Goal: Find specific page/section: Find specific page/section

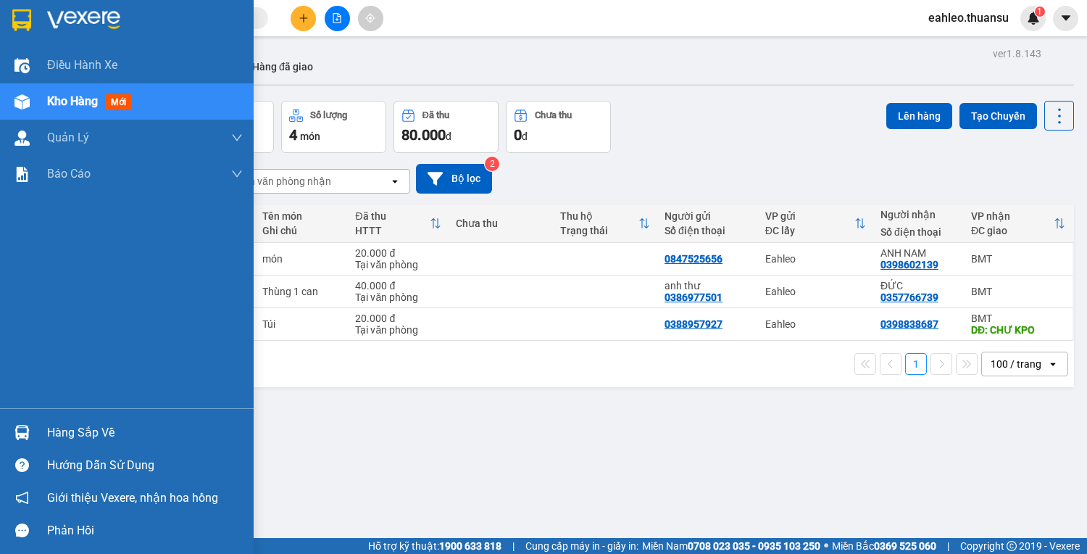
click at [91, 433] on div "Hàng sắp về" at bounding box center [145, 433] width 196 height 22
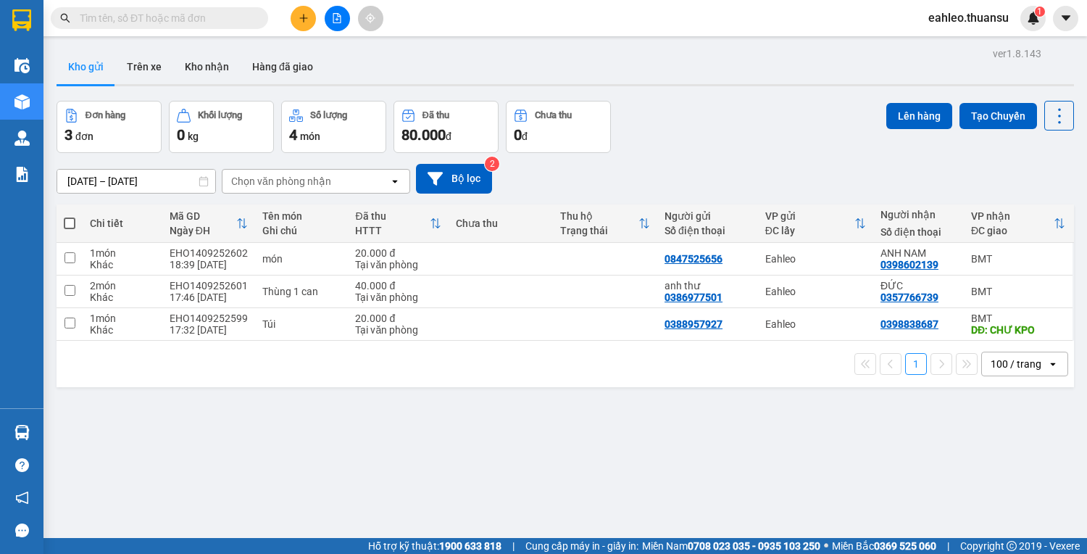
click at [733, 457] on section "Kết quả tìm kiếm ( 0 ) Bộ lọc Gửi 3 ngày gần nhất No Data eahleo.thuansu 1 Điều…" at bounding box center [543, 277] width 1087 height 554
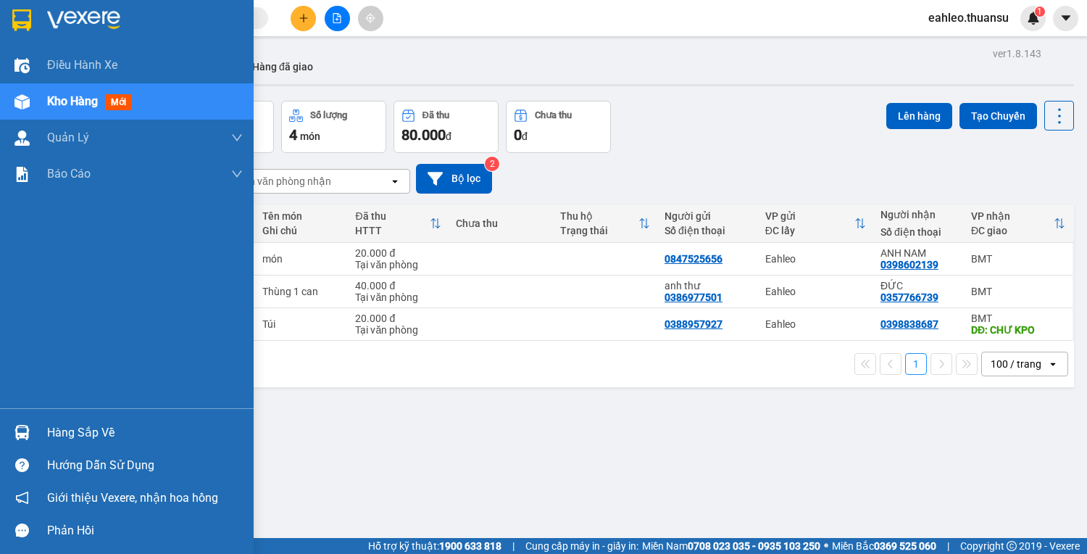
click at [43, 433] on div "Hàng sắp về" at bounding box center [127, 432] width 254 height 33
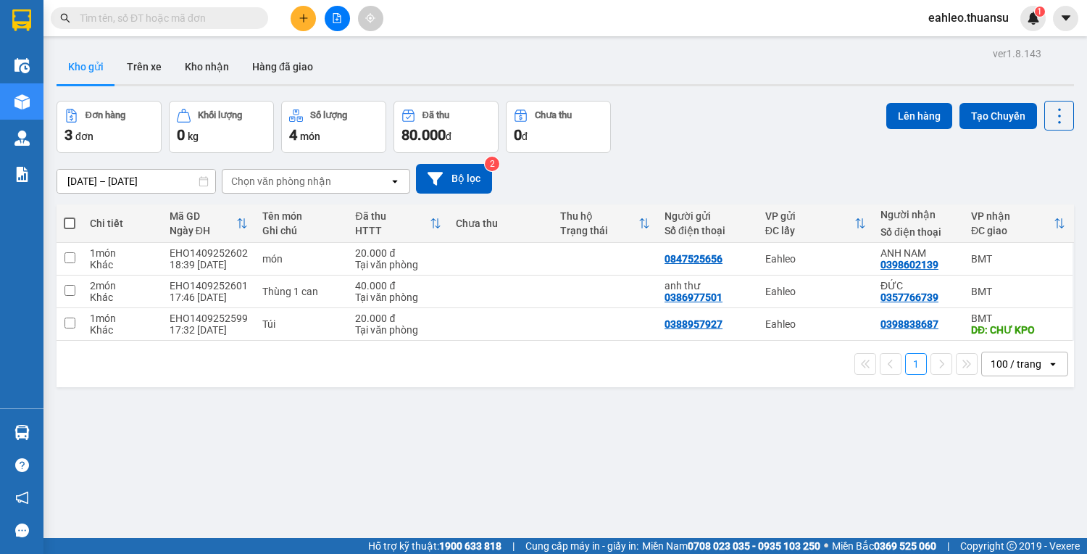
click at [715, 452] on section "Kết quả tìm kiếm ( 0 ) Bộ lọc Gửi 3 ngày gần nhất No Data eahleo.thuansu 1 Điều…" at bounding box center [543, 277] width 1087 height 554
click at [236, 14] on input "text" at bounding box center [165, 18] width 171 height 16
click at [199, 15] on input "text" at bounding box center [165, 18] width 171 height 16
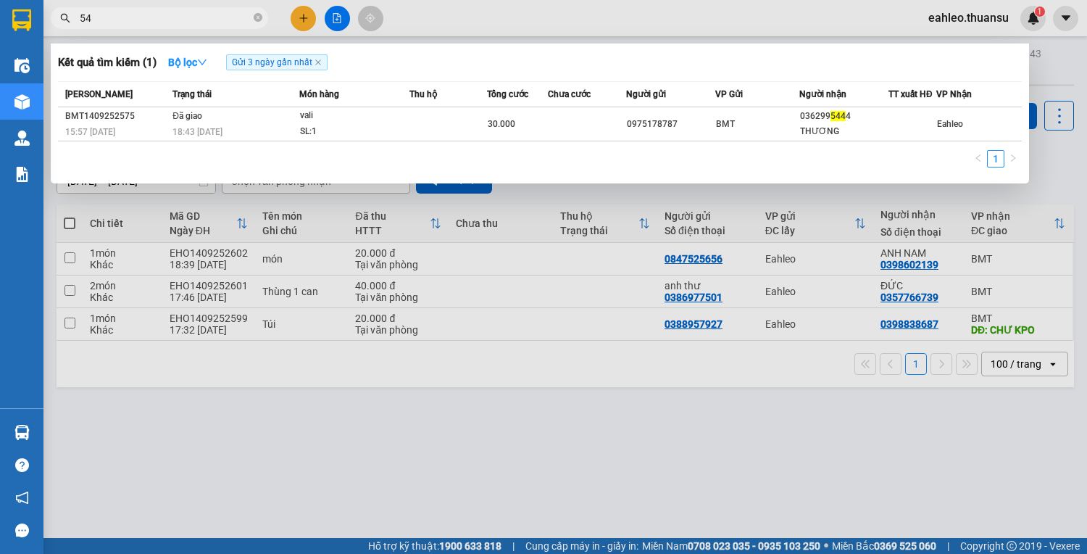
type input "5"
type input "6"
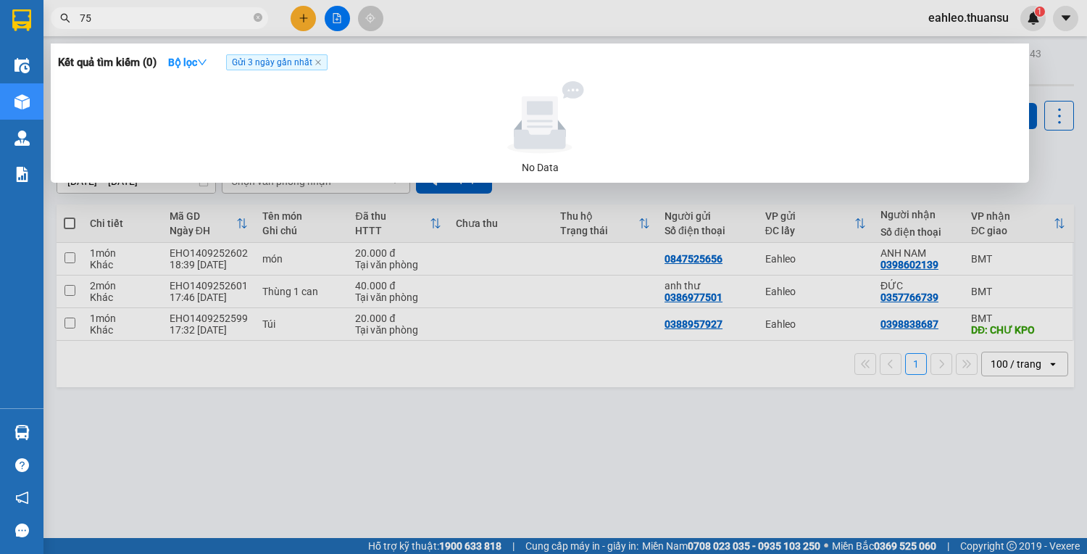
type input "7"
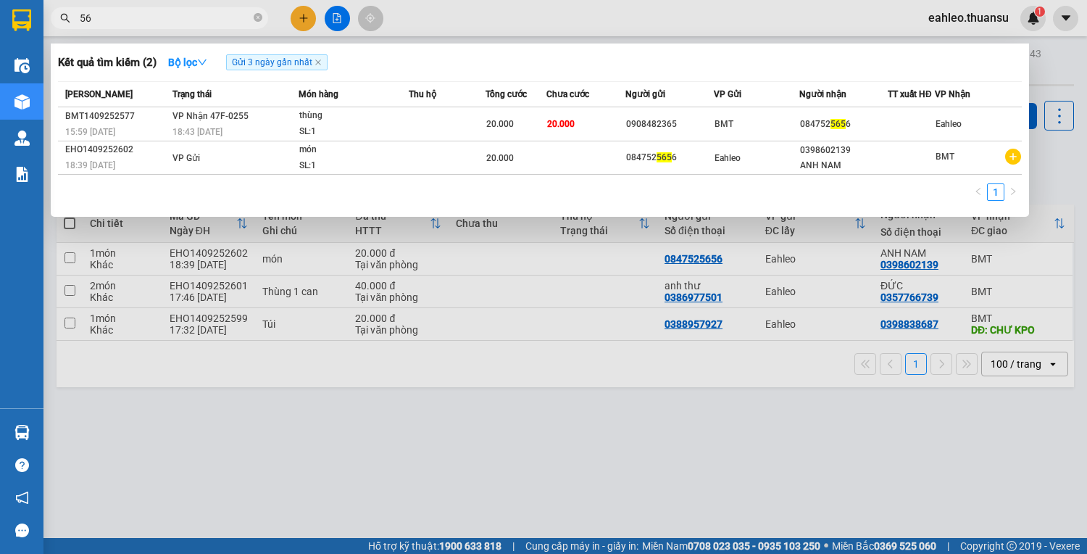
type input "5"
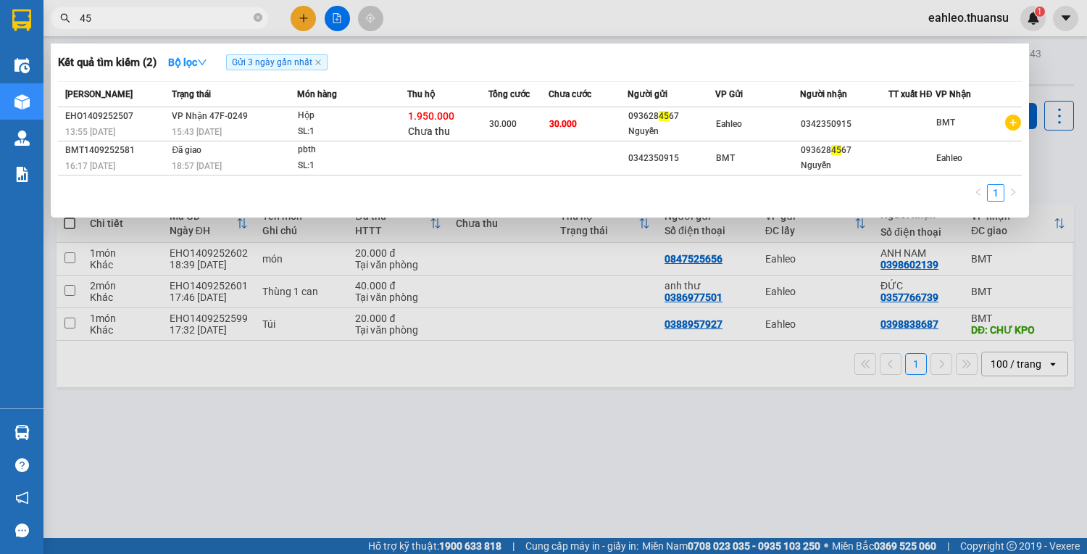
type input "4"
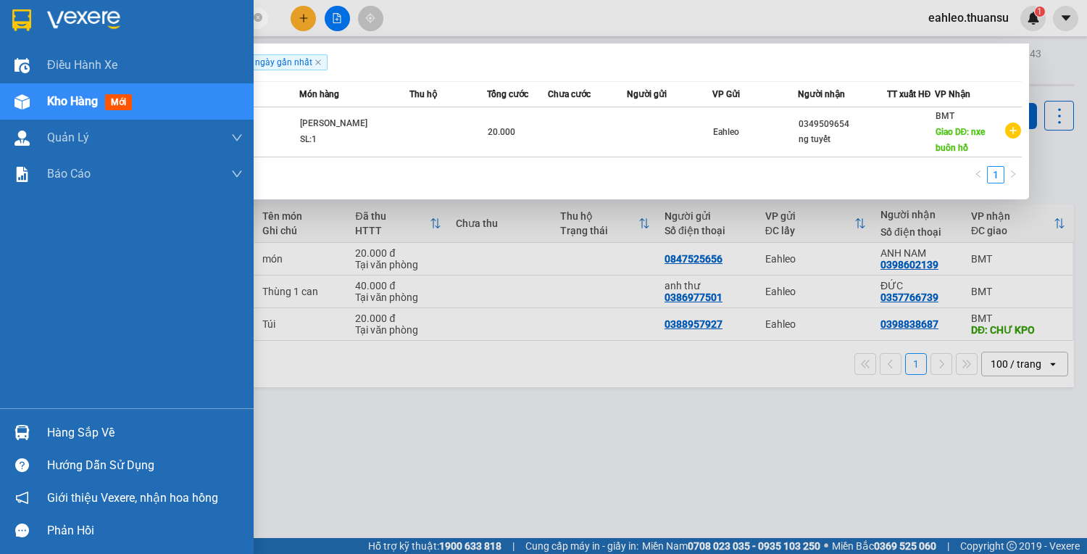
type input "456\"
click at [35, 438] on div "Hàng sắp về" at bounding box center [127, 432] width 254 height 33
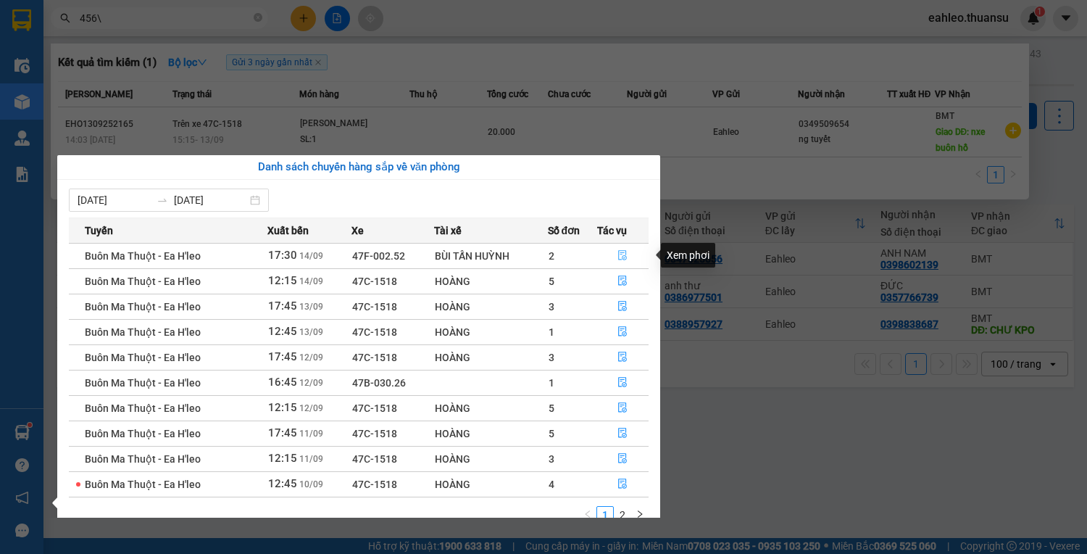
click at [624, 251] on icon "file-done" at bounding box center [623, 256] width 9 height 10
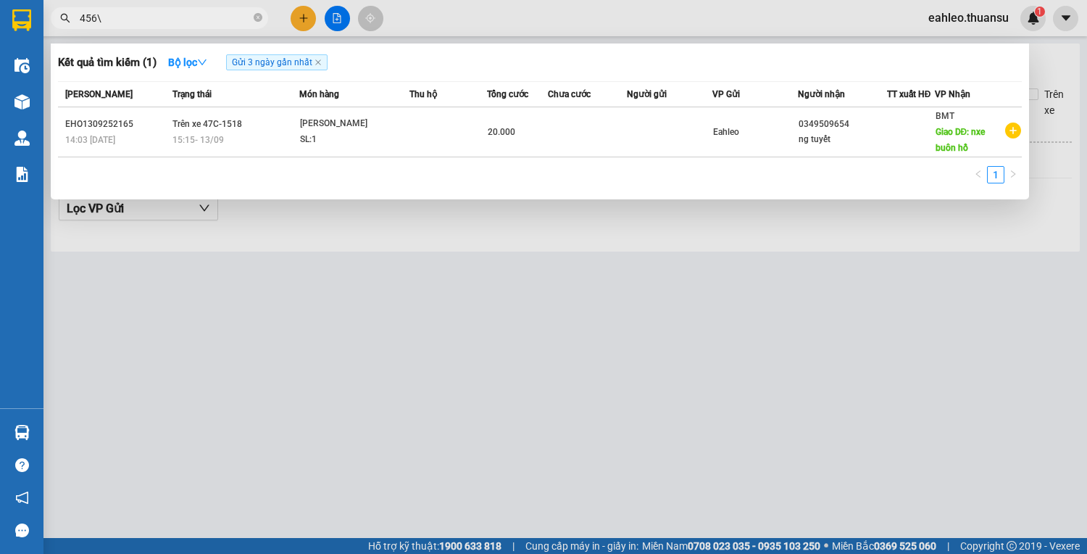
click at [759, 403] on div at bounding box center [543, 277] width 1087 height 554
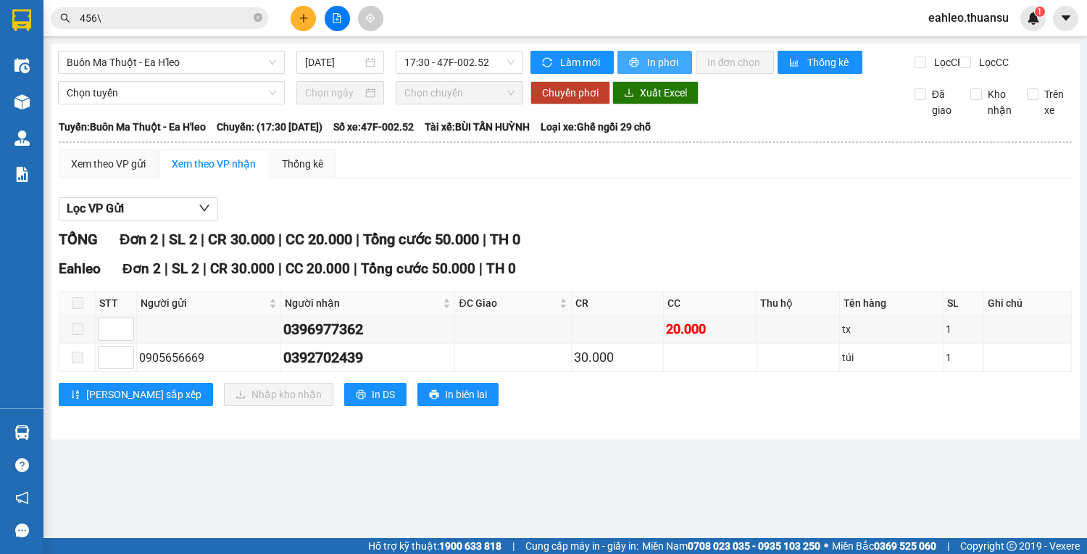
click at [673, 59] on span "In phơi" at bounding box center [663, 62] width 33 height 16
click at [440, 62] on span "17:30 - 47F-002.52" at bounding box center [459, 62] width 110 height 22
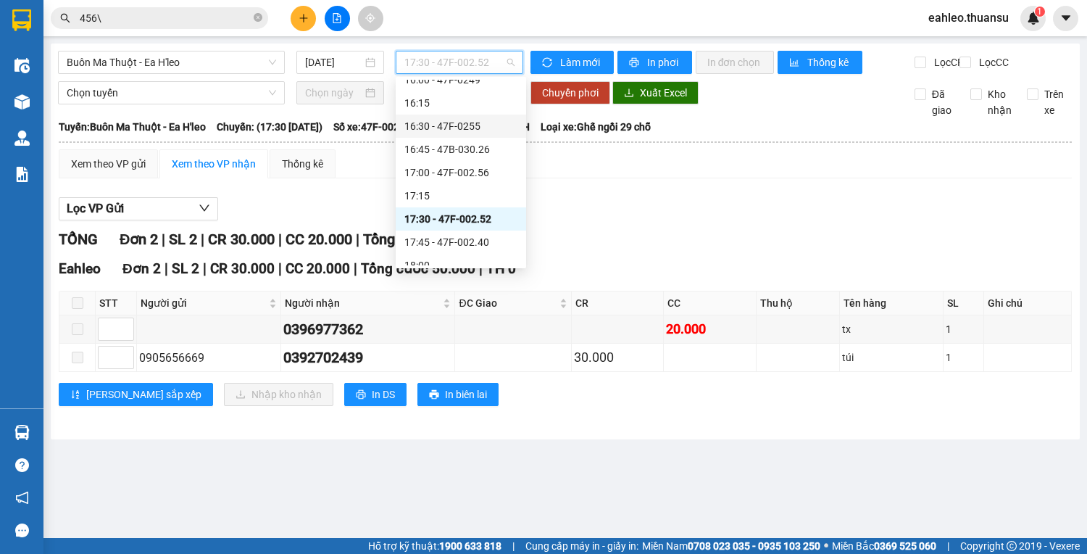
scroll to position [1020, 0]
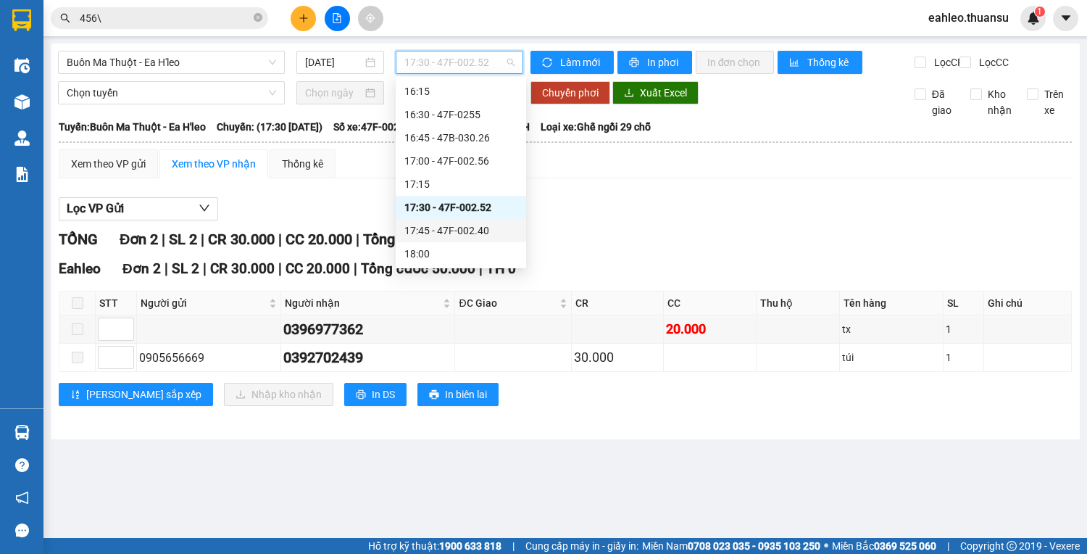
click at [468, 229] on div "17:45 - 47F-002.40" at bounding box center [460, 230] width 113 height 16
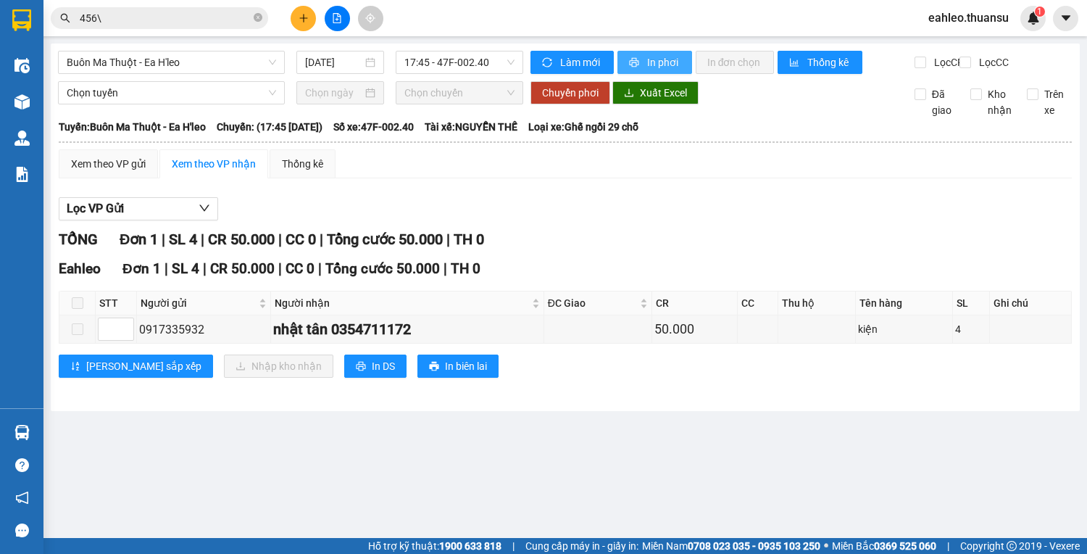
click at [664, 67] on span "In phơi" at bounding box center [663, 62] width 33 height 16
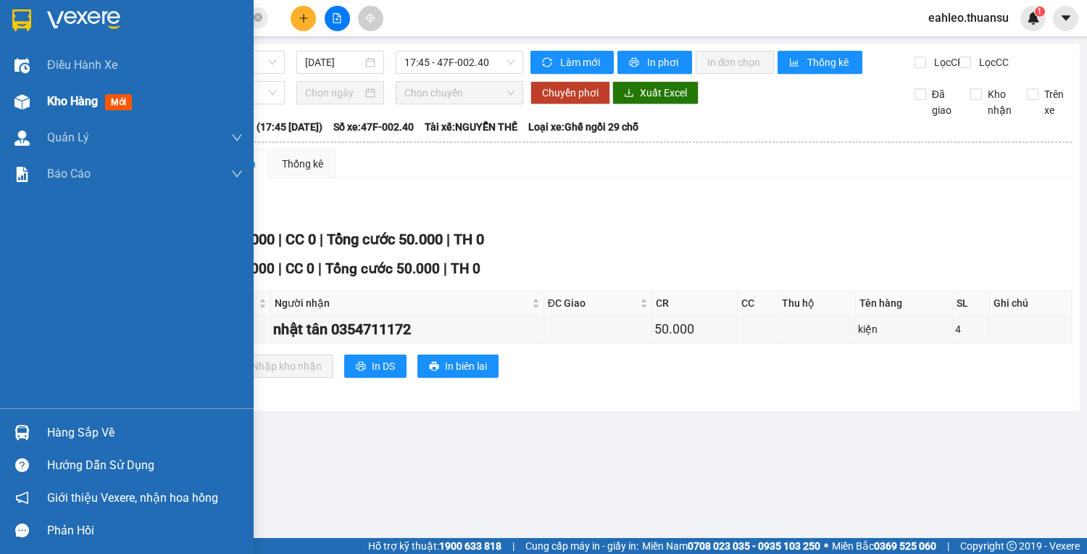
click at [20, 98] on img at bounding box center [21, 101] width 15 height 15
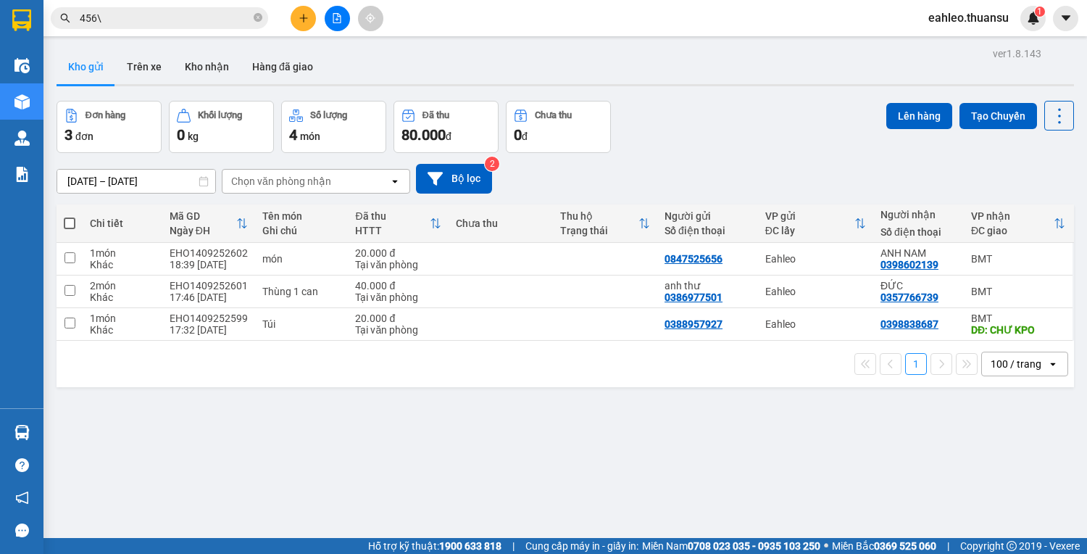
click at [70, 427] on div "ver 1.8.143 Kho gửi Trên xe Kho nhận Hàng đã giao Đơn hàng 3 đơn Khối lượng 0 k…" at bounding box center [565, 320] width 1029 height 554
click at [983, 259] on icon at bounding box center [988, 259] width 10 height 10
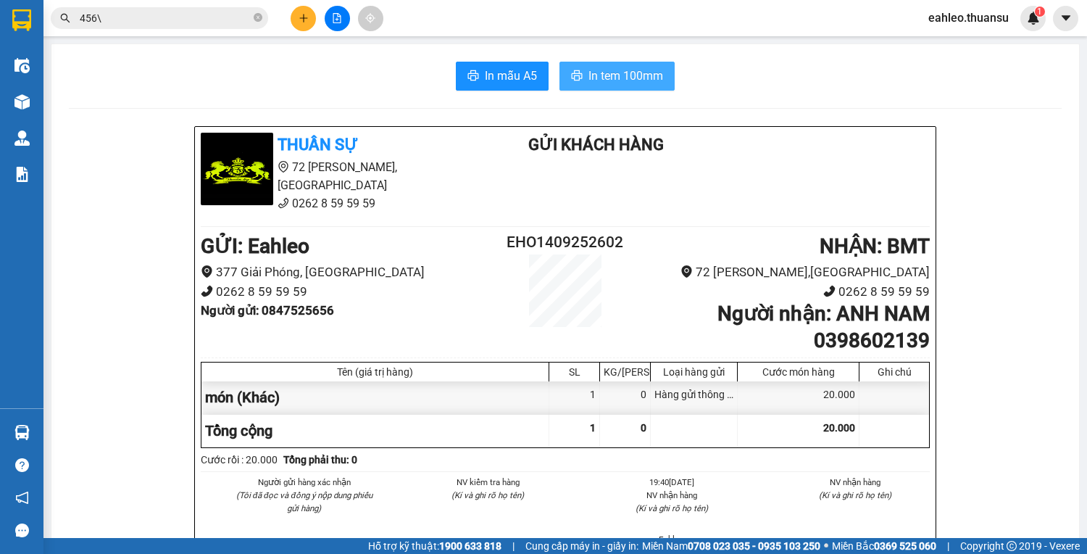
click at [619, 69] on span "In tem 100mm" at bounding box center [626, 76] width 75 height 18
click at [257, 19] on icon "close-circle" at bounding box center [258, 17] width 9 height 9
click at [299, 13] on icon "plus" at bounding box center [304, 18] width 10 height 10
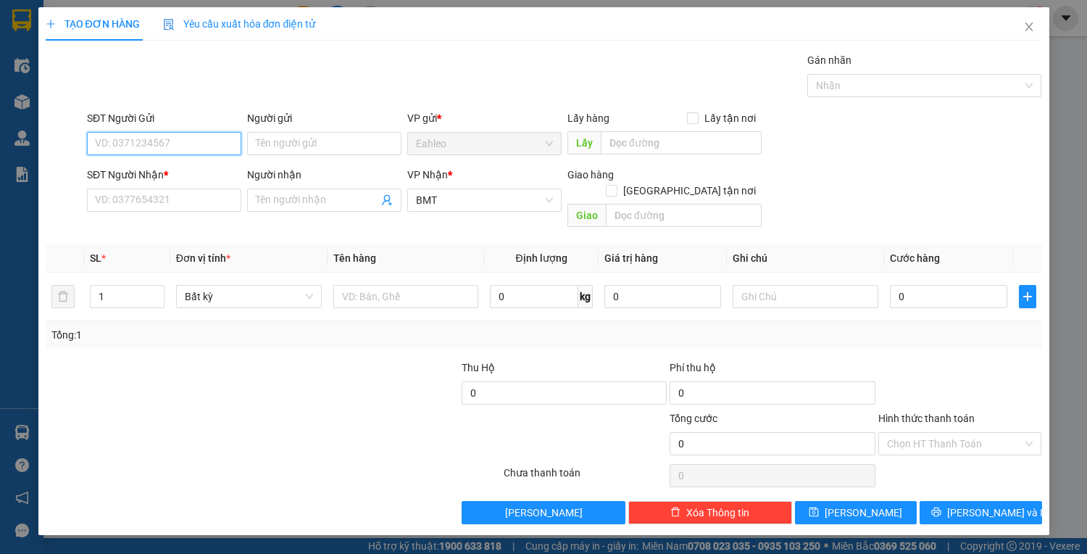
type input "0"
click at [1023, 27] on icon "close" at bounding box center [1029, 27] width 12 height 12
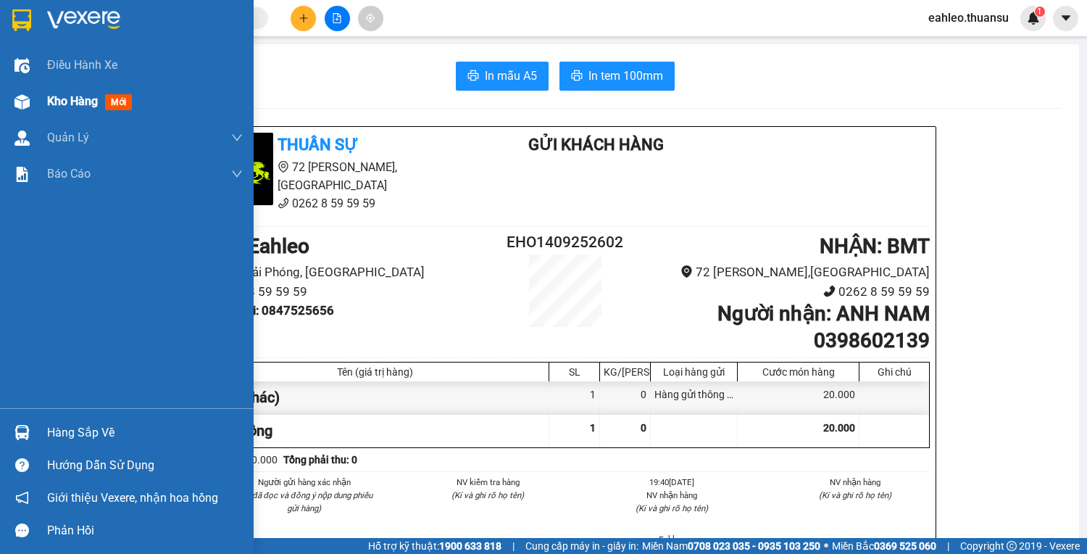
click at [36, 98] on div "Kho hàng mới" at bounding box center [127, 101] width 254 height 36
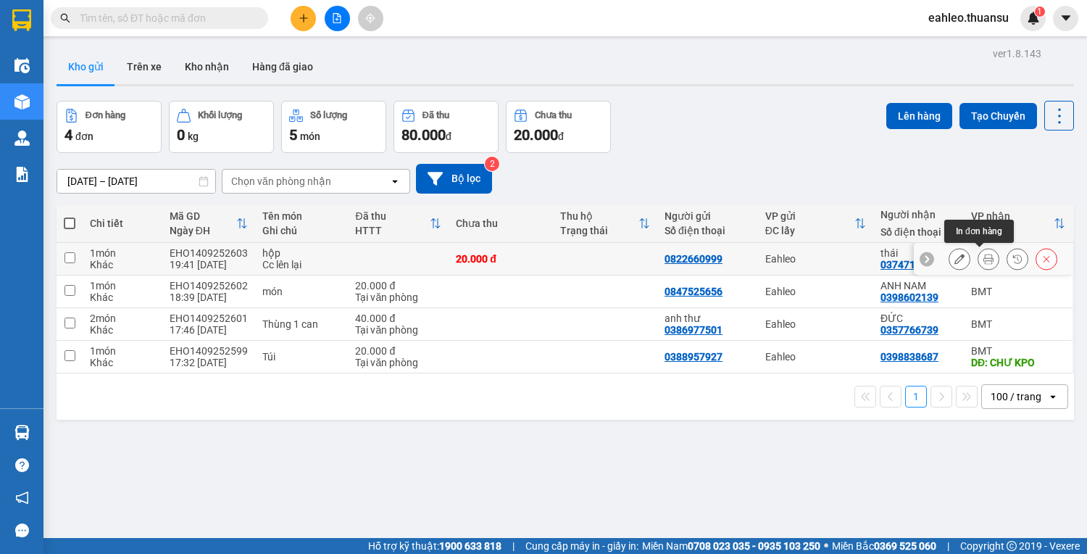
click at [978, 249] on button at bounding box center [988, 258] width 20 height 25
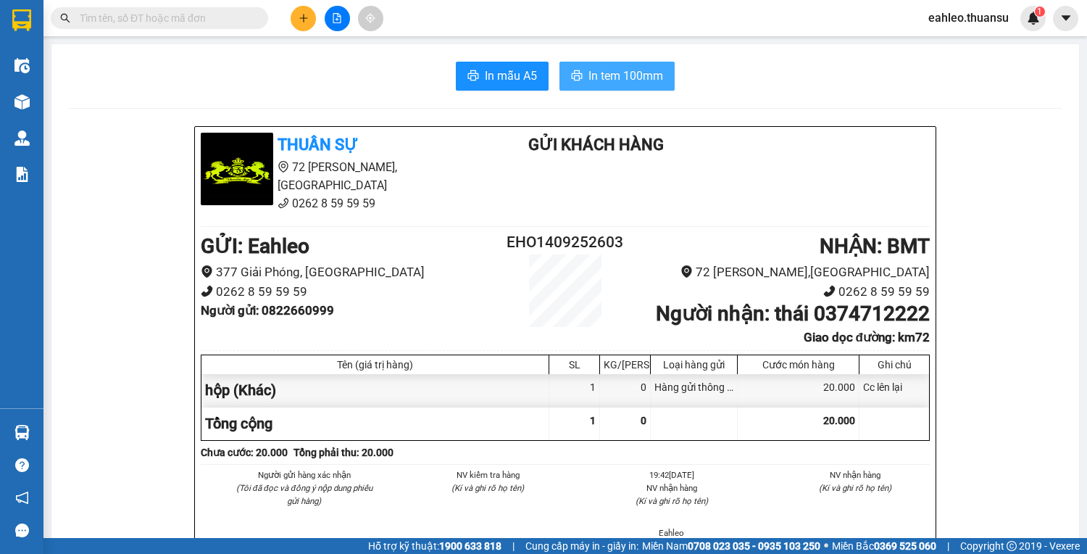
click at [574, 70] on icon "printer" at bounding box center [577, 76] width 12 height 12
click at [145, 12] on input "text" at bounding box center [165, 18] width 171 height 16
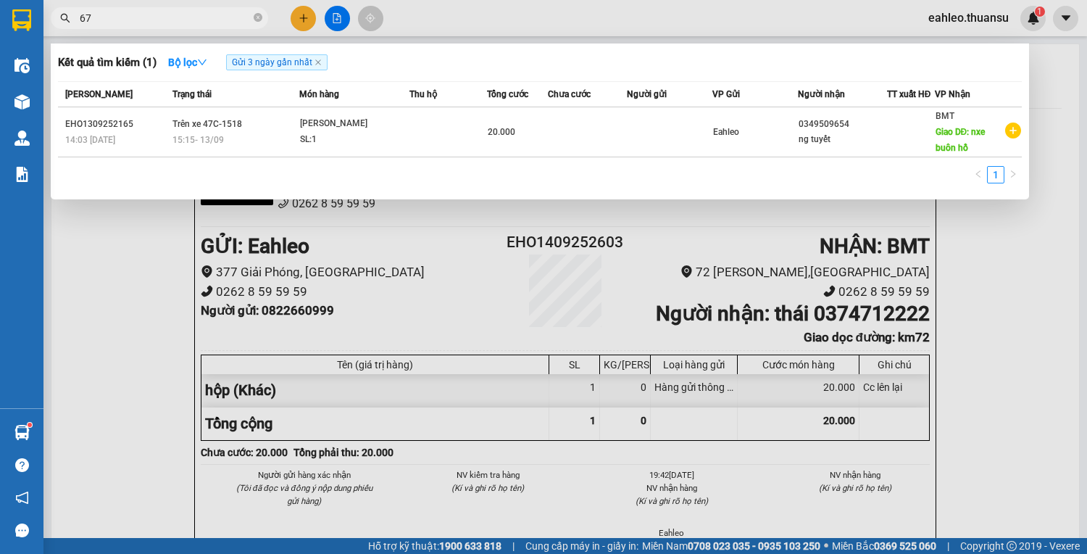
type input "678"
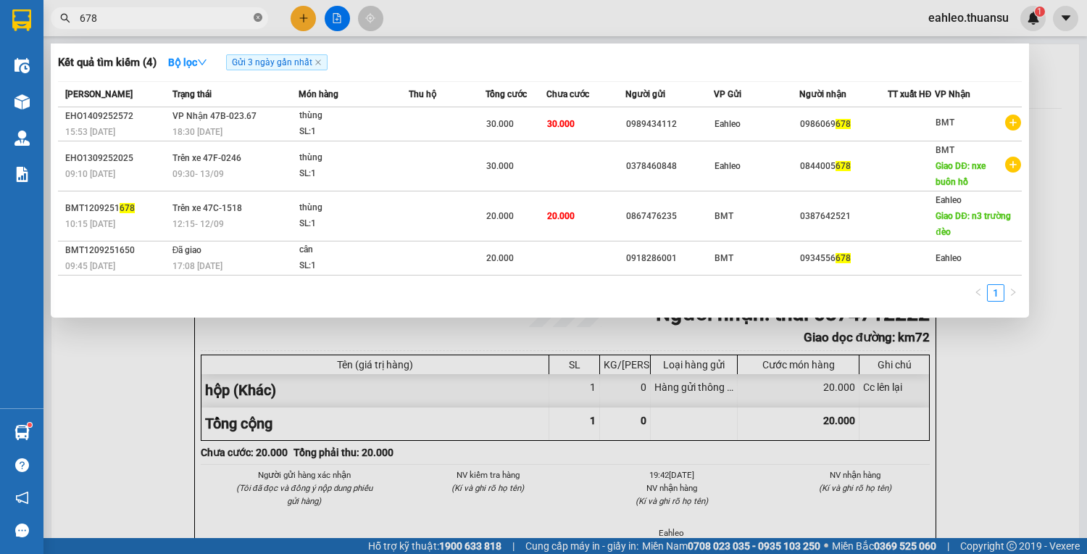
click at [261, 17] on icon "close-circle" at bounding box center [258, 17] width 9 height 9
type input "842"
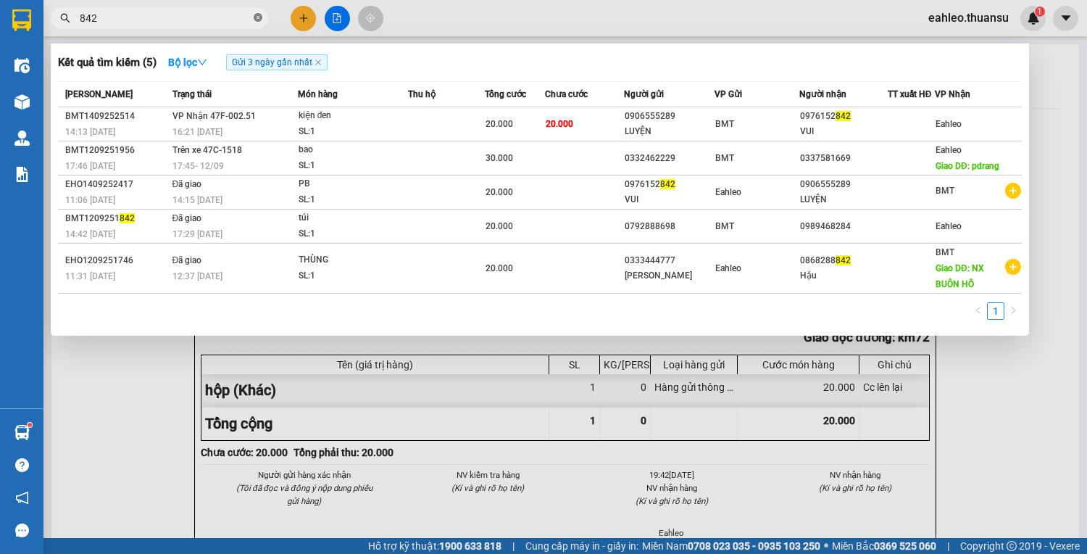
click at [255, 12] on span at bounding box center [258, 19] width 9 height 14
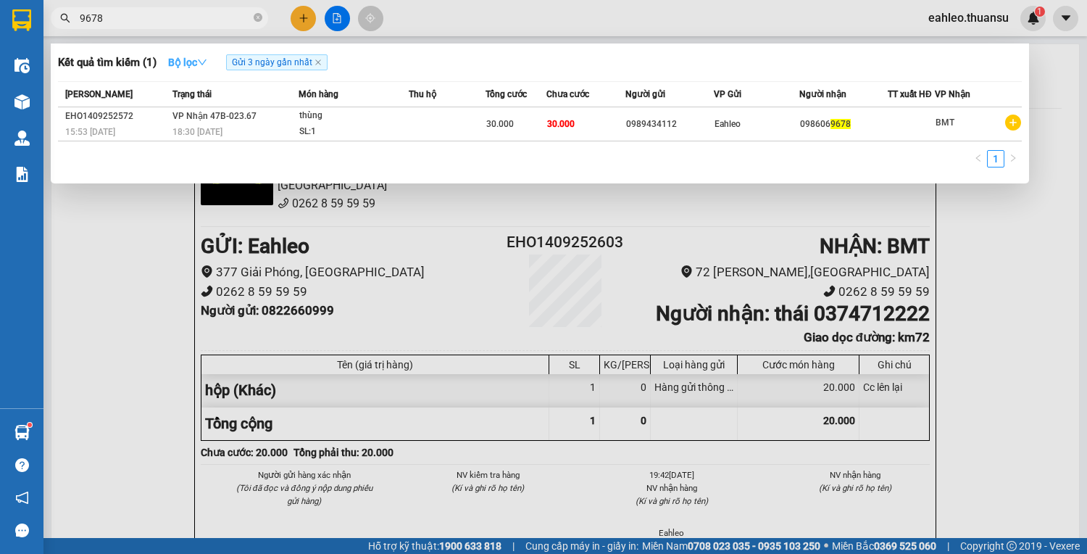
type input "9678"
click at [184, 57] on strong "Bộ lọc" at bounding box center [187, 63] width 39 height 12
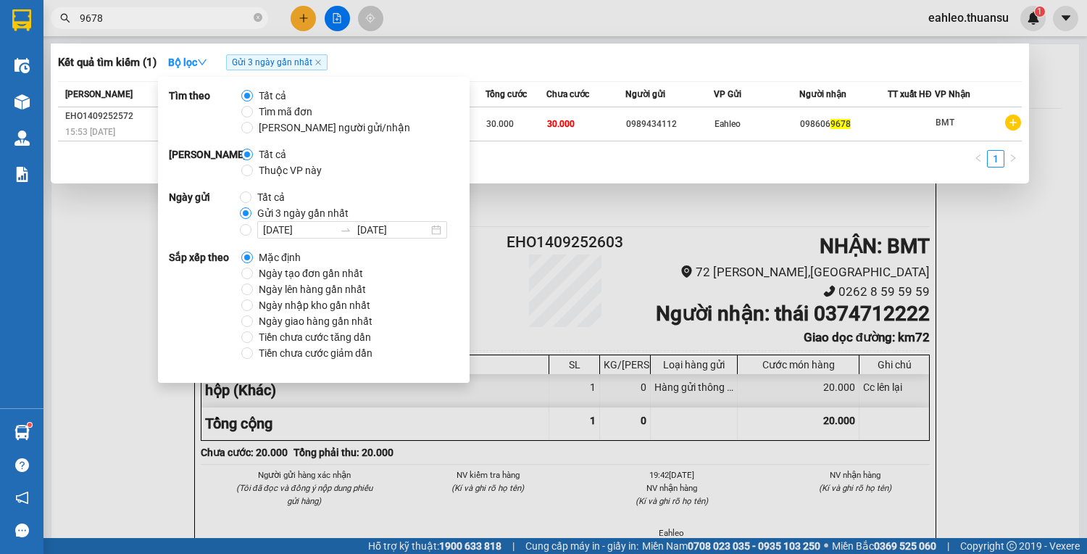
click at [259, 275] on span "Ngày tạo đơn gần nhất" at bounding box center [311, 273] width 116 height 16
click at [253, 275] on input "Ngày tạo đơn gần nhất" at bounding box center [247, 273] width 12 height 12
radio input "true"
radio input "false"
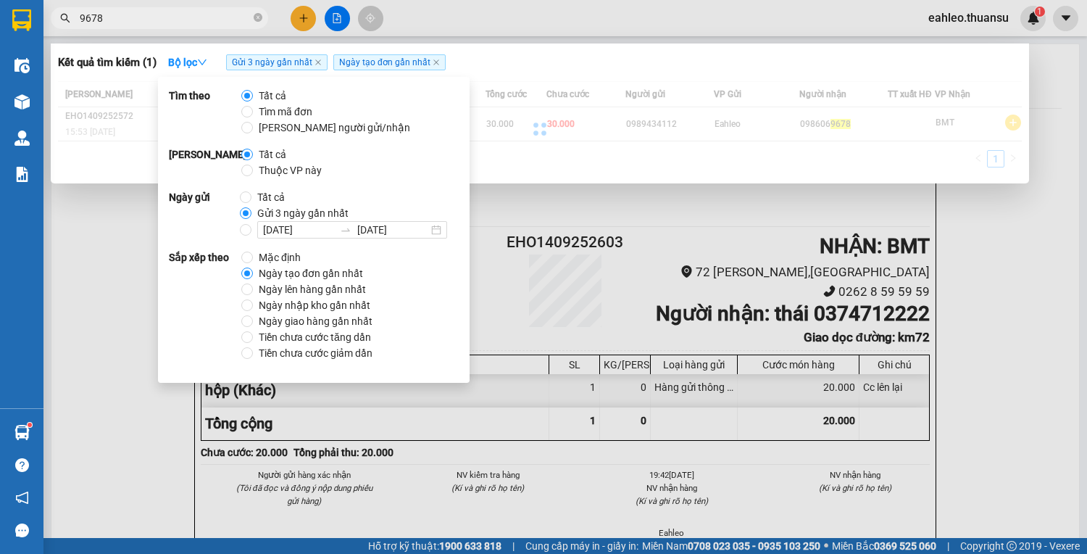
click at [164, 23] on input "9678" at bounding box center [165, 18] width 171 height 16
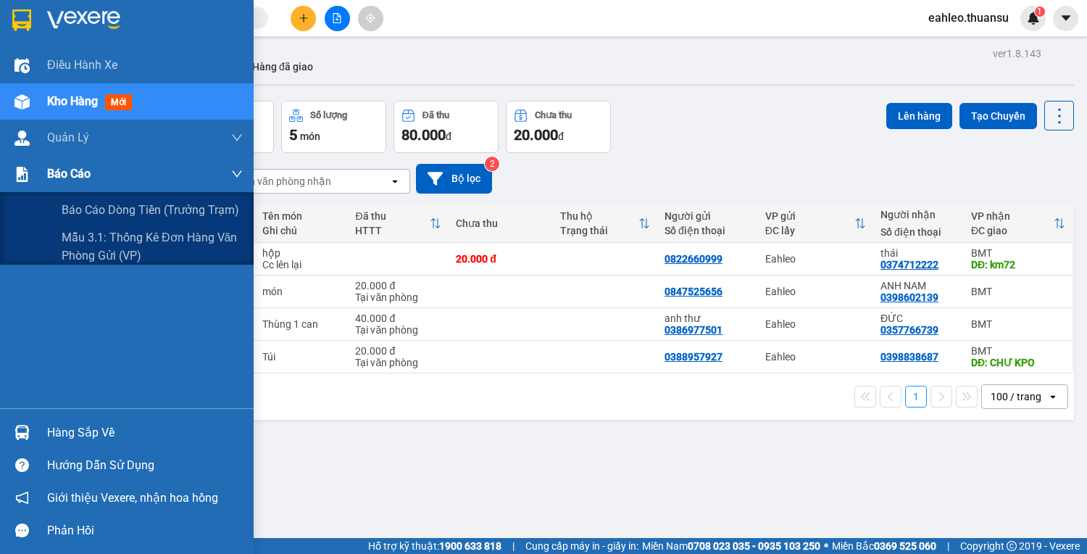
click at [40, 175] on div "Báo cáo" at bounding box center [127, 174] width 254 height 36
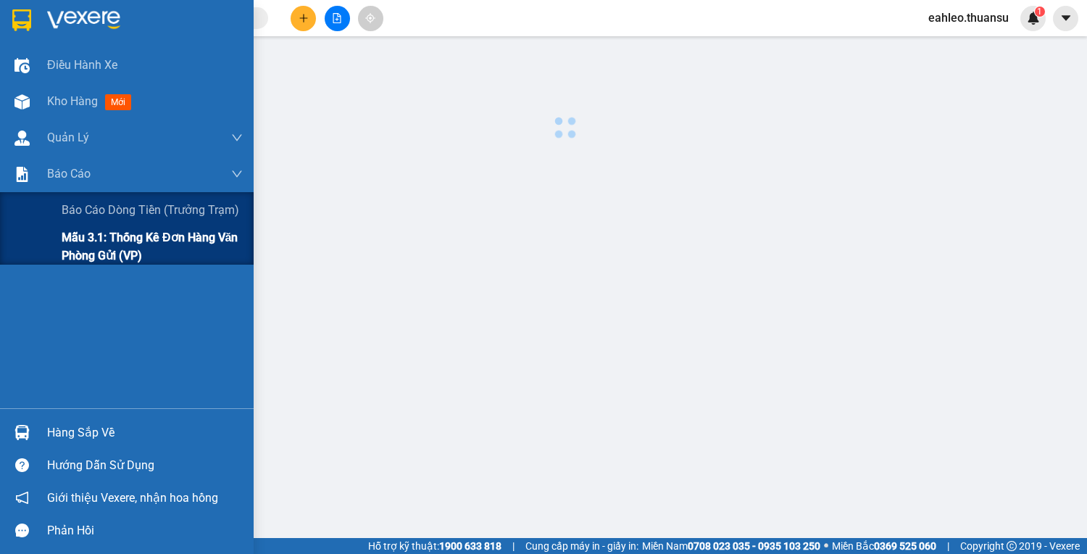
click at [142, 254] on span "Mẫu 3.1: Thống kê đơn hàng văn phòng gửi (VP)" at bounding box center [152, 246] width 181 height 36
